Goal: Task Accomplishment & Management: Use online tool/utility

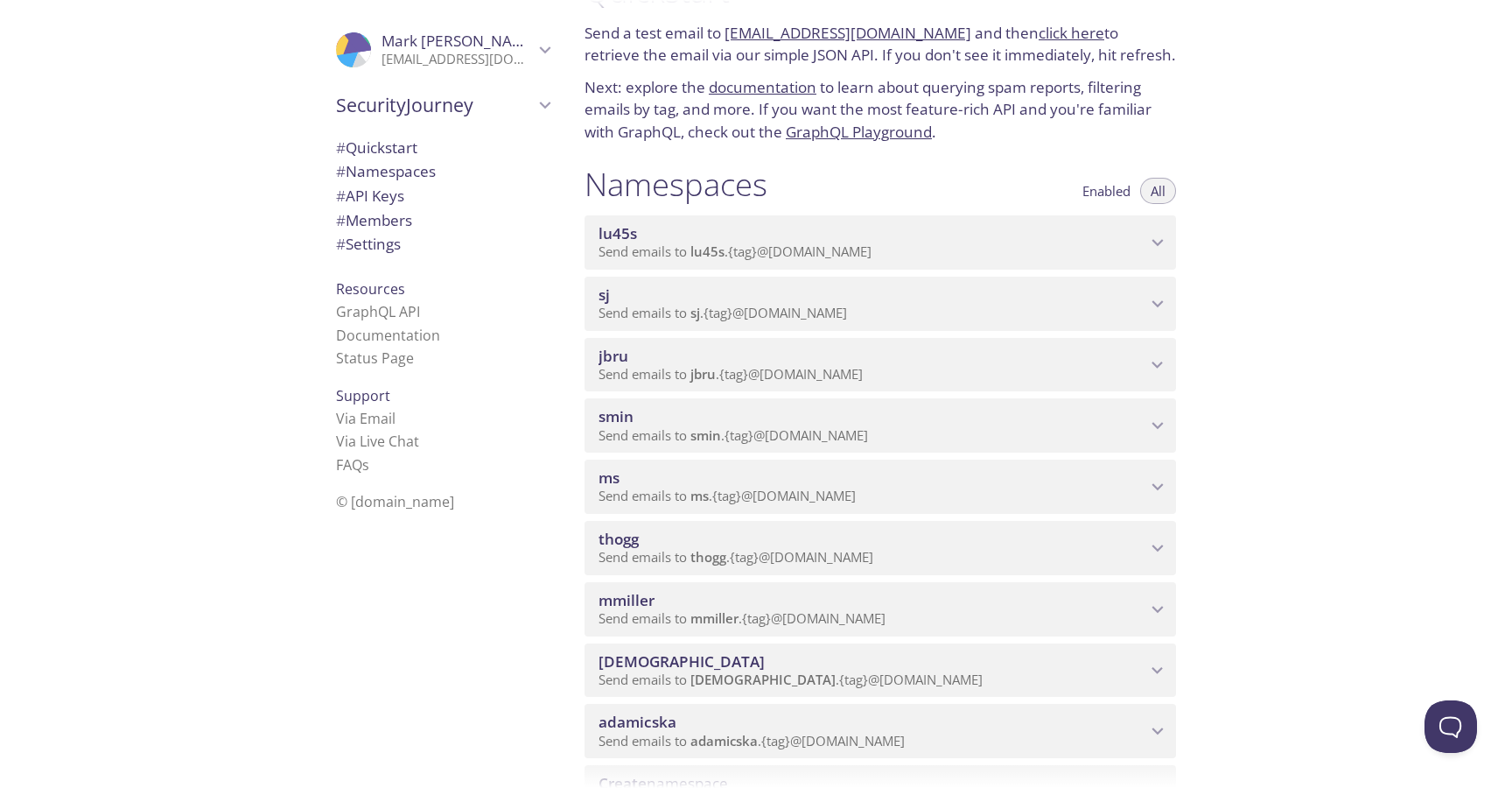
scroll to position [74, 0]
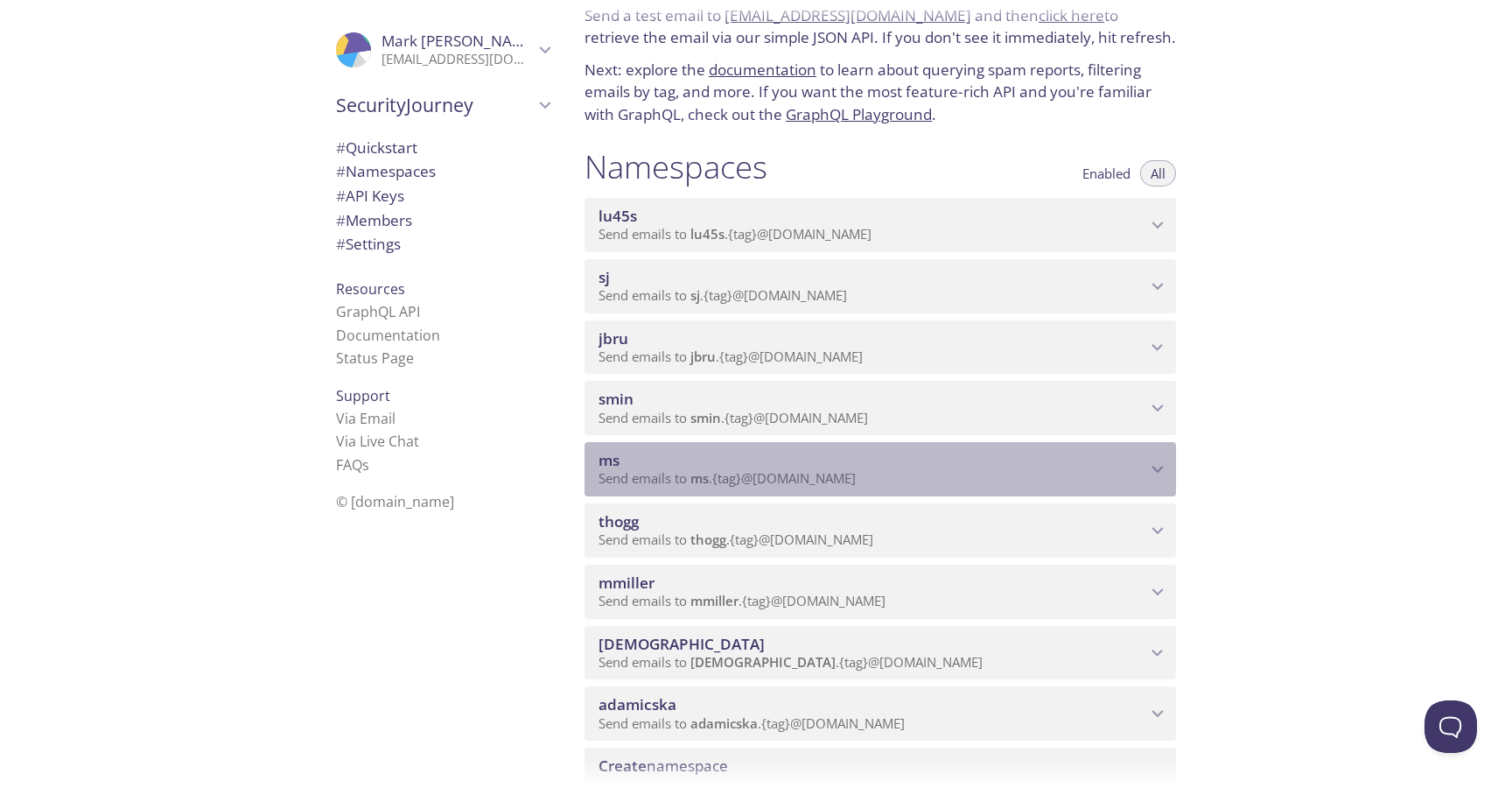
click at [896, 470] on p "Send emails to ms . {tag} @[DOMAIN_NAME]" at bounding box center [872, 479] width 548 height 17
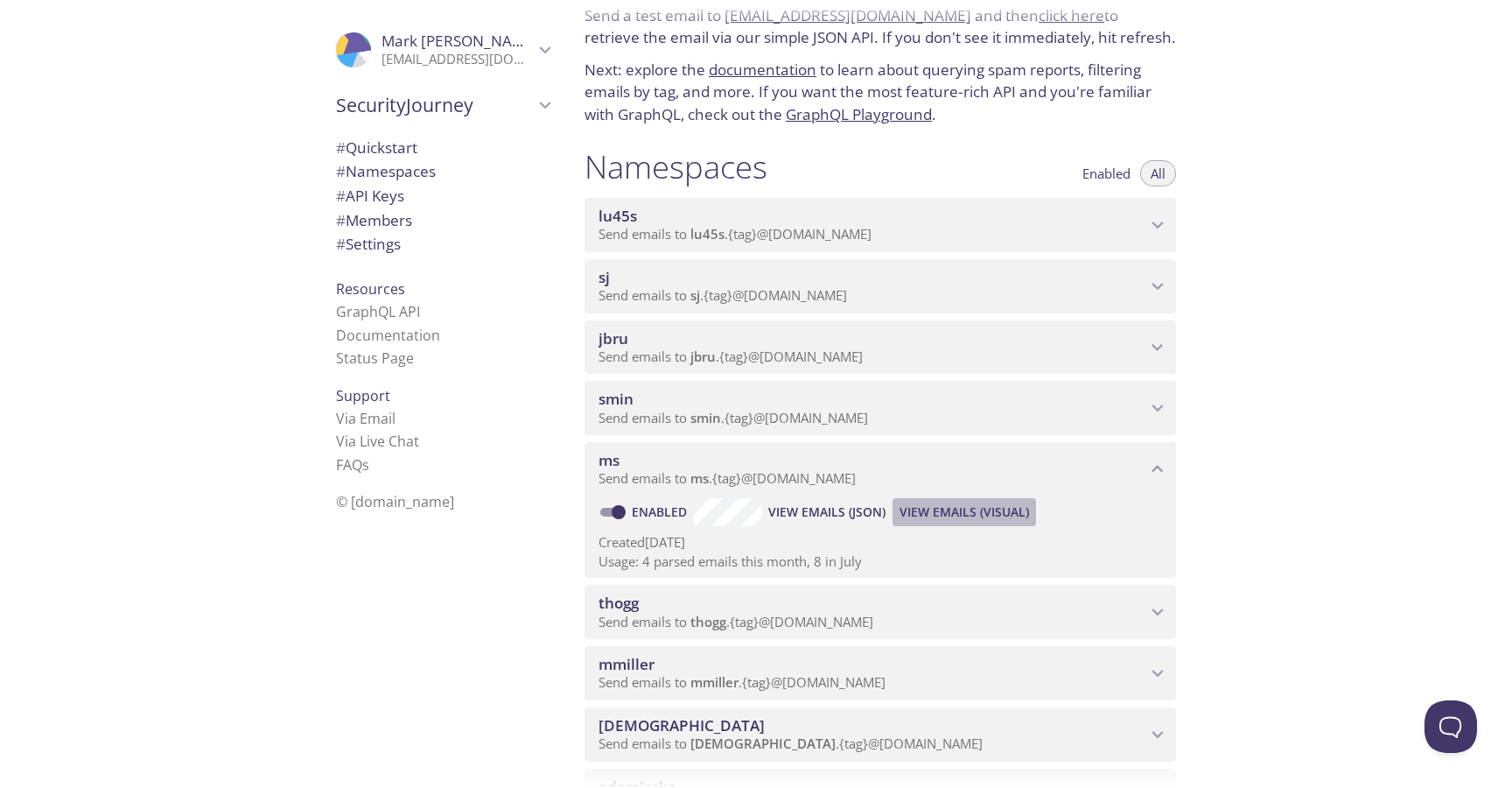
click at [953, 511] on span "View Emails (Visual)" at bounding box center [965, 512] width 130 height 21
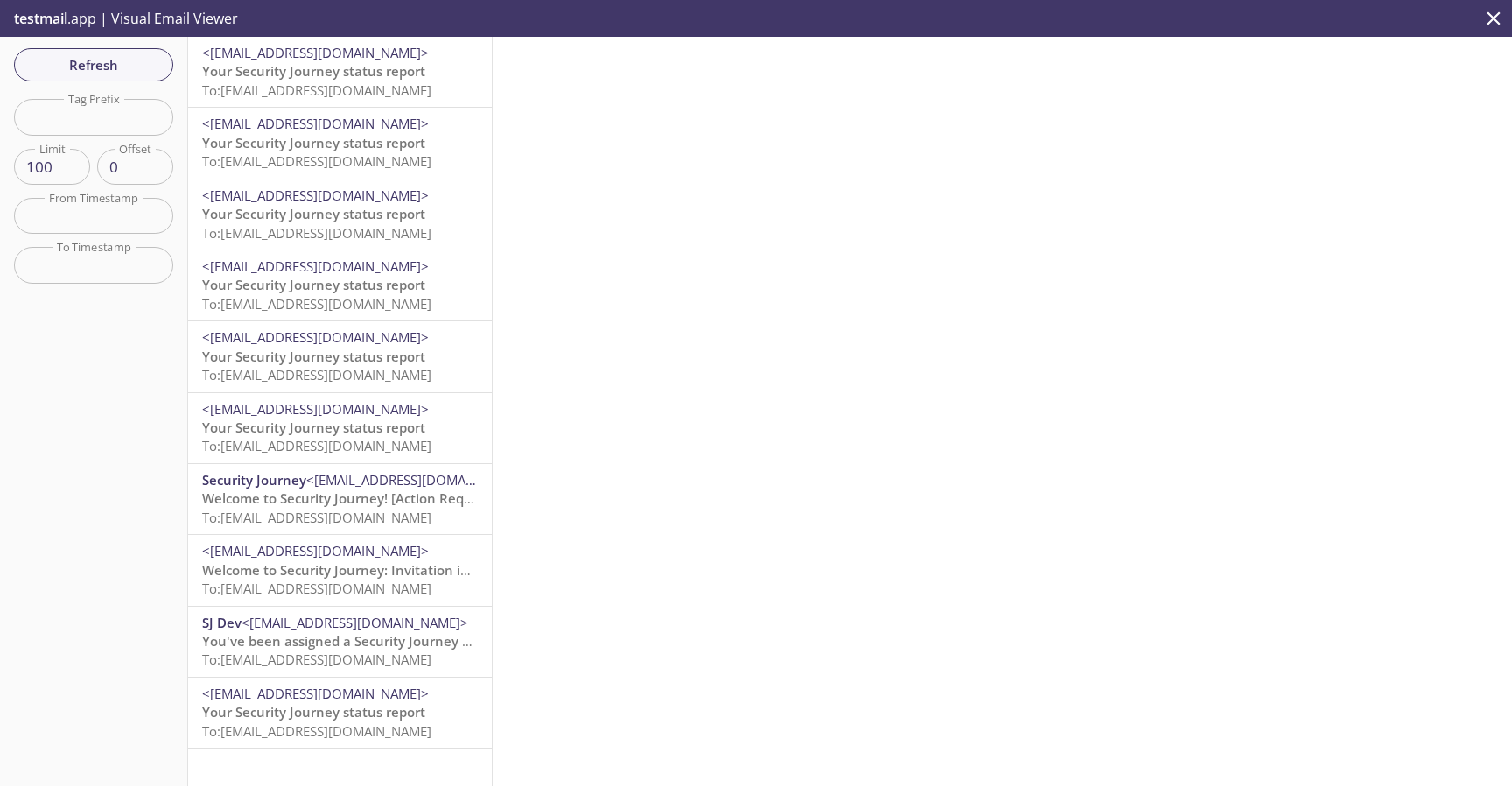
click at [326, 161] on span "To: [EMAIL_ADDRESS][DOMAIN_NAME]" at bounding box center [316, 161] width 229 height 17
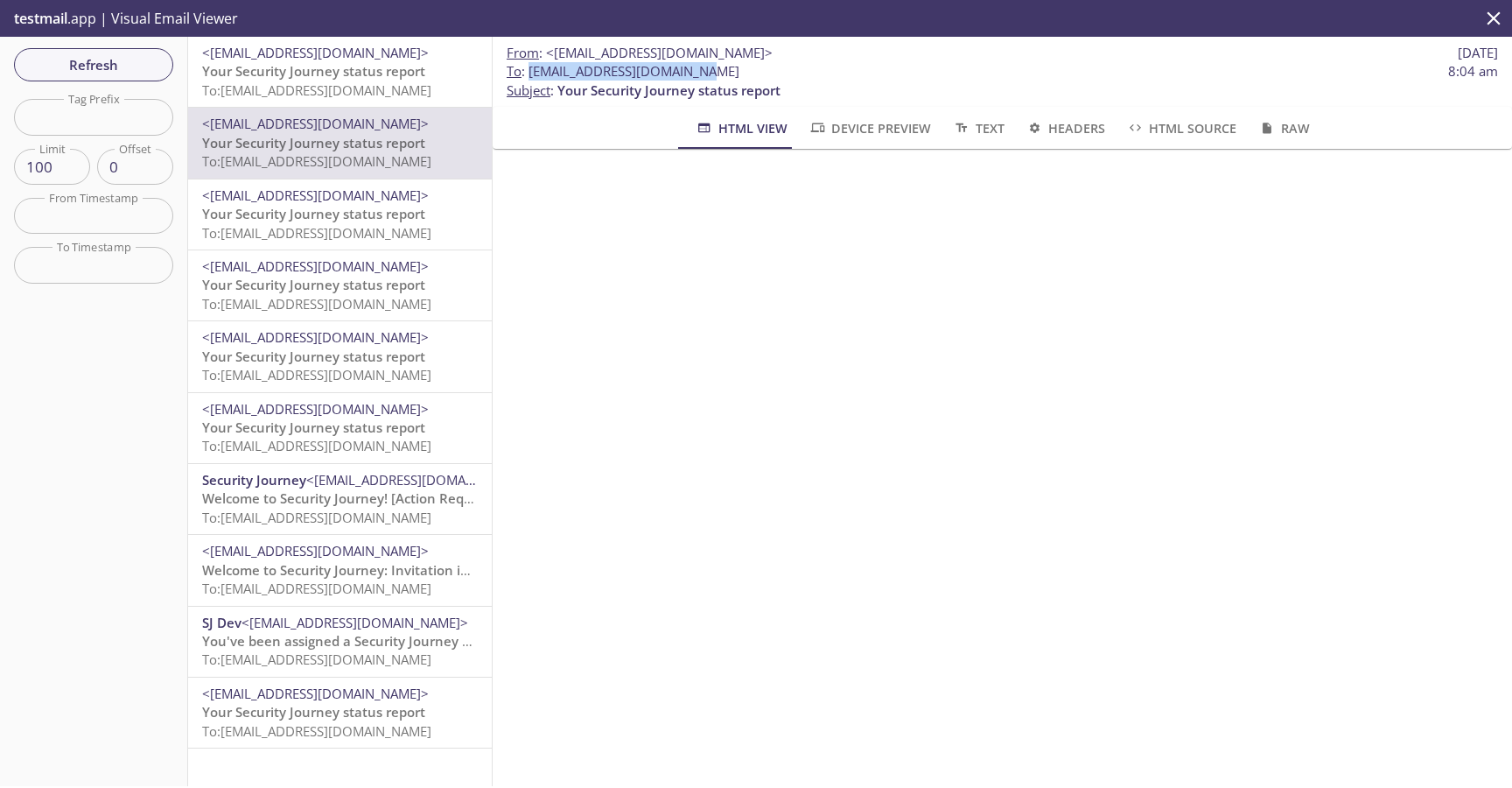
drag, startPoint x: 703, startPoint y: 73, endPoint x: 531, endPoint y: 68, distance: 172.1
click at [531, 68] on span "To : [EMAIL_ADDRESS][DOMAIN_NAME] 8:04 am" at bounding box center [1003, 71] width 992 height 18
copy span "[EMAIL_ADDRESS][DOMAIN_NAME]"
click at [343, 77] on span "Your Security Journey status report" at bounding box center [313, 71] width 223 height 17
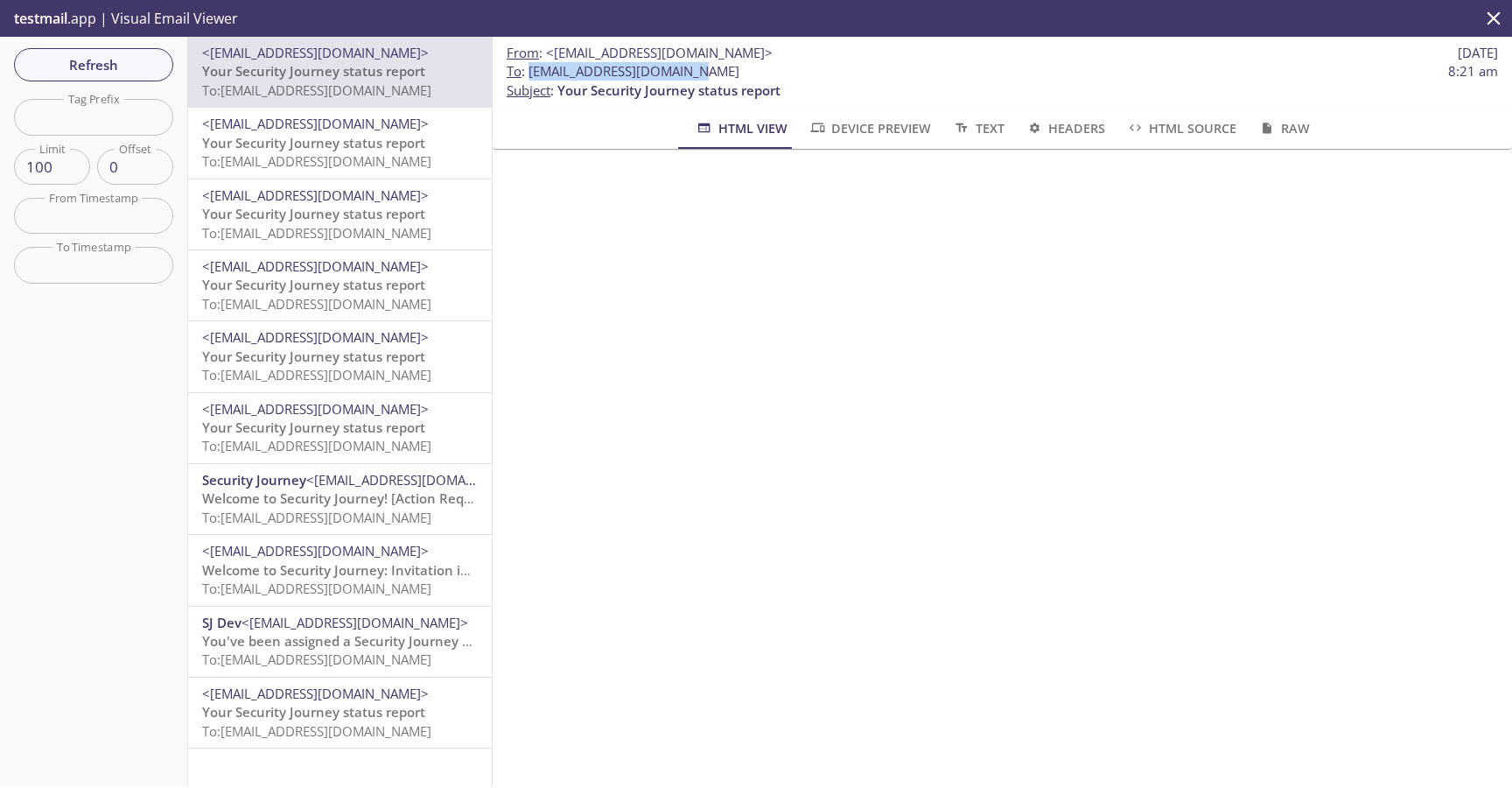
drag, startPoint x: 689, startPoint y: 72, endPoint x: 529, endPoint y: 74, distance: 160.0
click at [529, 74] on span "To : [EMAIL_ADDRESS][DOMAIN_NAME]" at bounding box center [623, 71] width 233 height 18
copy span "[EMAIL_ADDRESS][DOMAIN_NAME]"
click at [105, 61] on span "Refresh" at bounding box center [94, 65] width 131 height 23
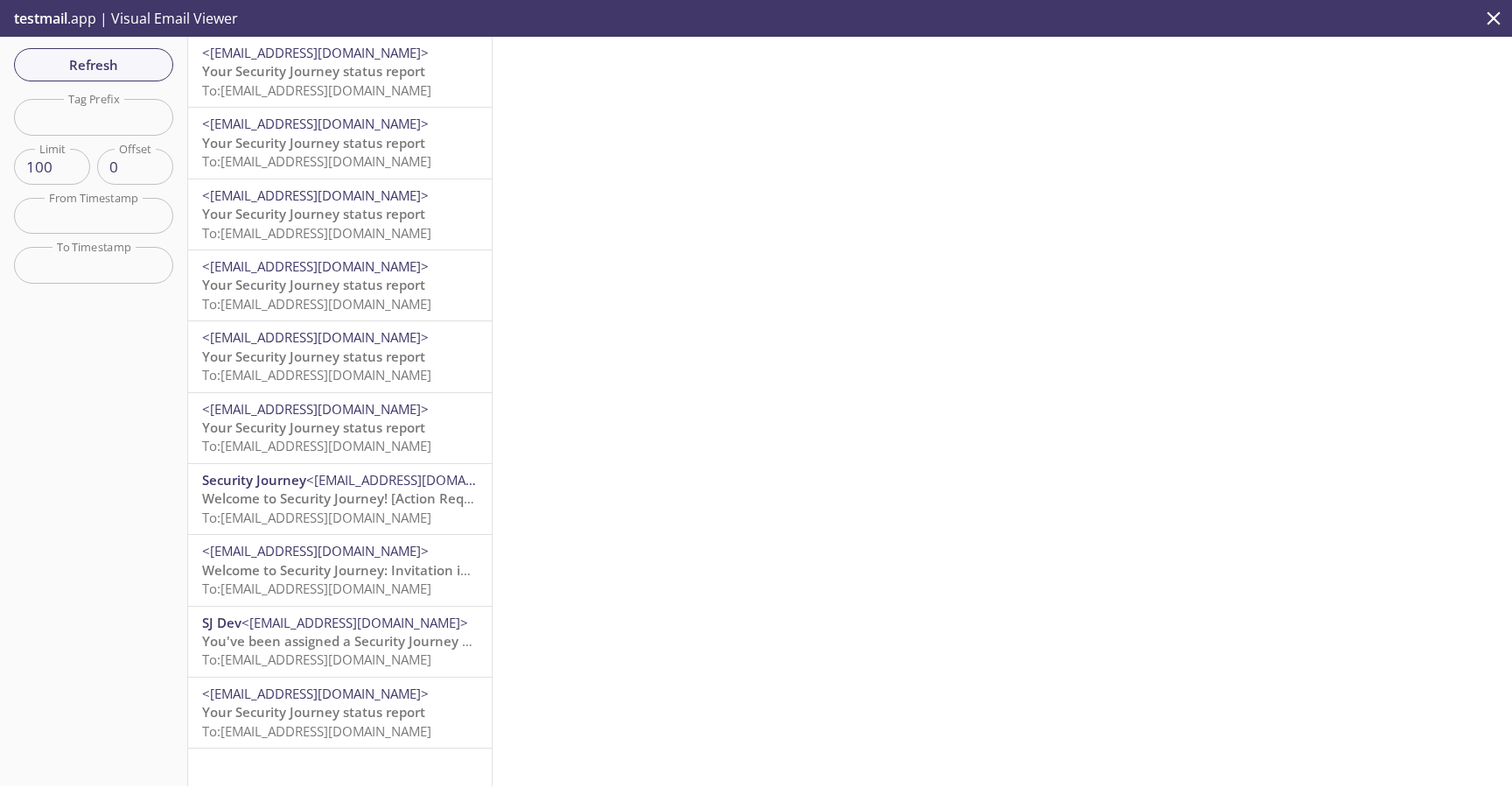
click at [1130, 267] on div at bounding box center [1003, 411] width 1020 height 749
